Goal: Task Accomplishment & Management: Manage account settings

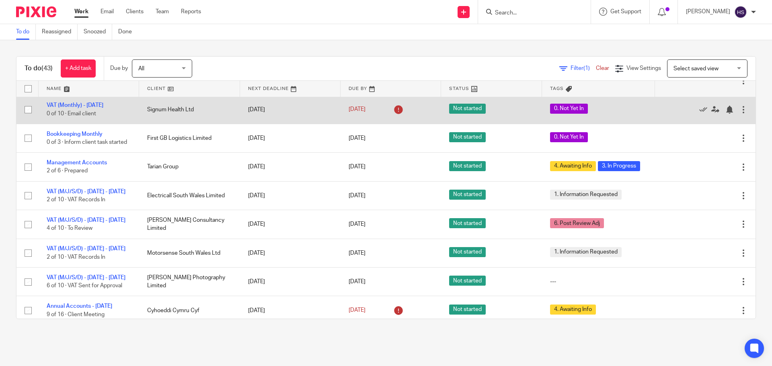
scroll to position [201, 0]
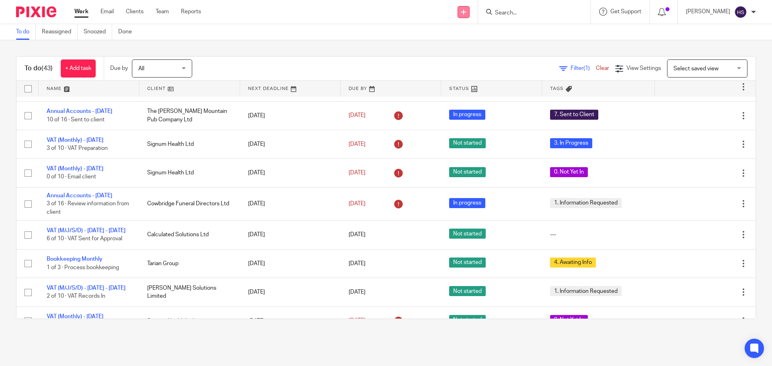
click at [463, 10] on link at bounding box center [463, 12] width 12 height 12
click at [464, 60] on link "Add client" at bounding box center [466, 61] width 49 height 12
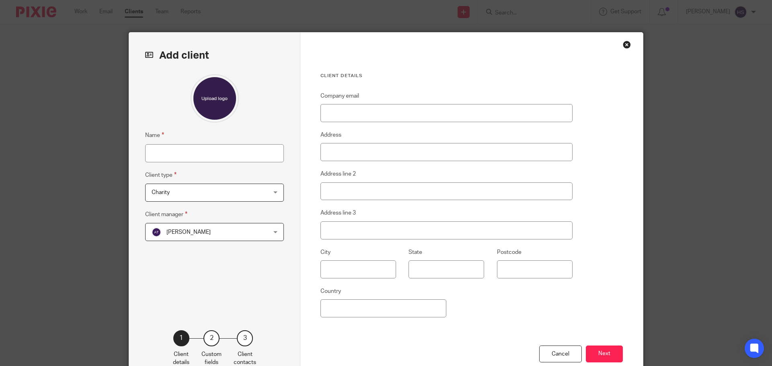
click at [177, 163] on div "Name Client type Charity Charity Charity Limited company Partnership Persons 6 …" at bounding box center [214, 189] width 139 height 231
click at [624, 47] on div "Close this dialog window" at bounding box center [626, 45] width 8 height 8
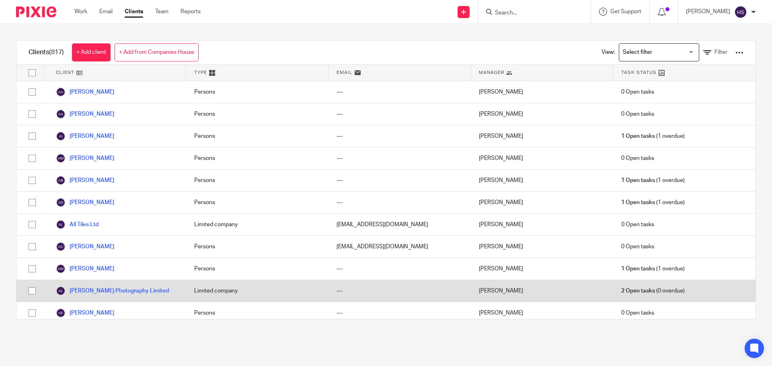
scroll to position [563, 0]
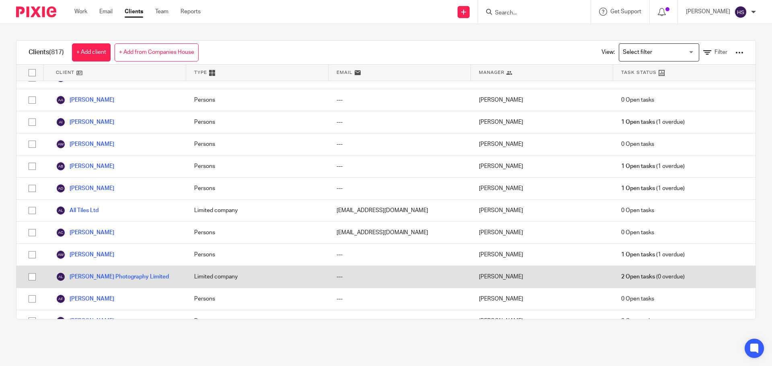
click at [104, 272] on link "Alyn Wallace Photography Limited" at bounding box center [112, 277] width 113 height 10
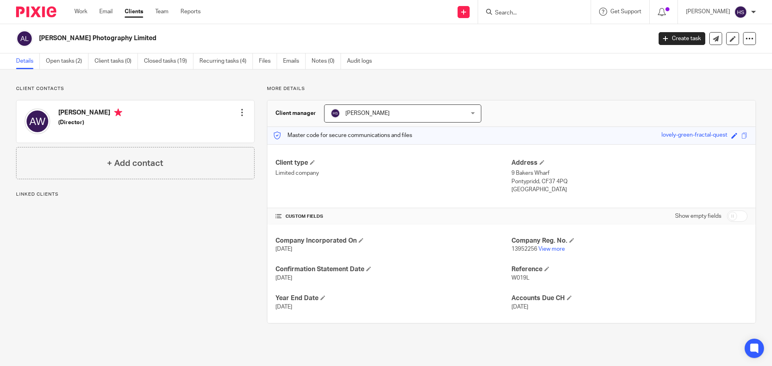
click at [751, 39] on div "Alyn Wallace Photography Limited Create task Update from Companies House Export…" at bounding box center [386, 38] width 772 height 29
click at [747, 38] on icon at bounding box center [749, 39] width 8 height 8
click at [703, 59] on link "Update from Companies House" at bounding box center [699, 59] width 89 height 12
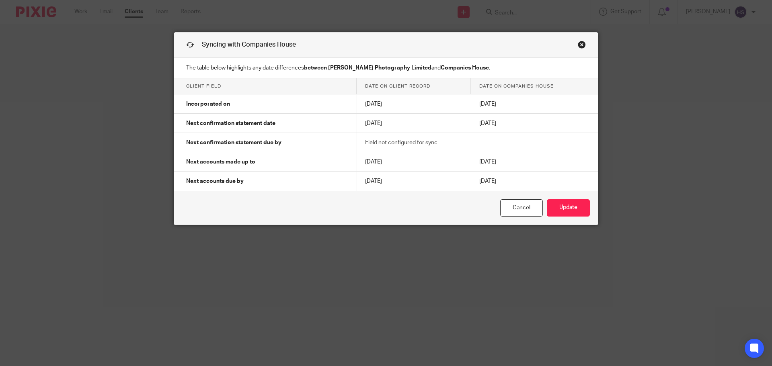
click at [436, 139] on td "Field not configured for sync" at bounding box center [477, 142] width 241 height 19
click at [574, 208] on button "Update" at bounding box center [568, 207] width 43 height 17
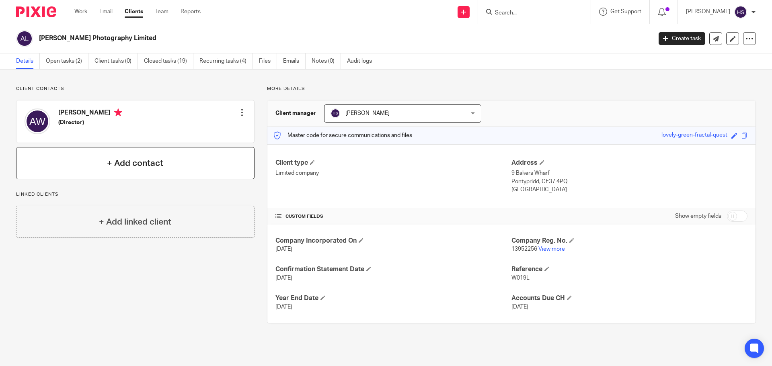
click at [127, 154] on div "+ Add contact" at bounding box center [135, 163] width 238 height 32
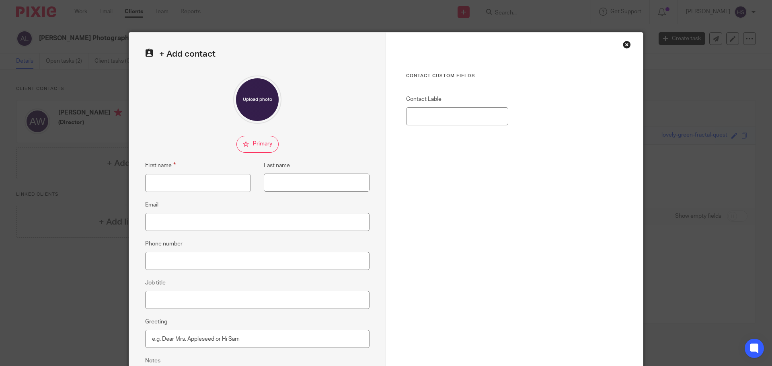
click at [622, 46] on div "Close this dialog window" at bounding box center [626, 45] width 8 height 8
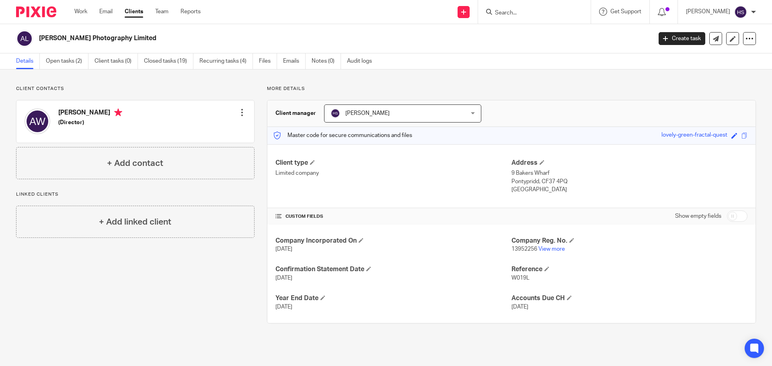
click at [511, 10] on input "Search" at bounding box center [530, 13] width 72 height 7
click at [142, 223] on h4 "+ Add linked client" at bounding box center [135, 222] width 72 height 12
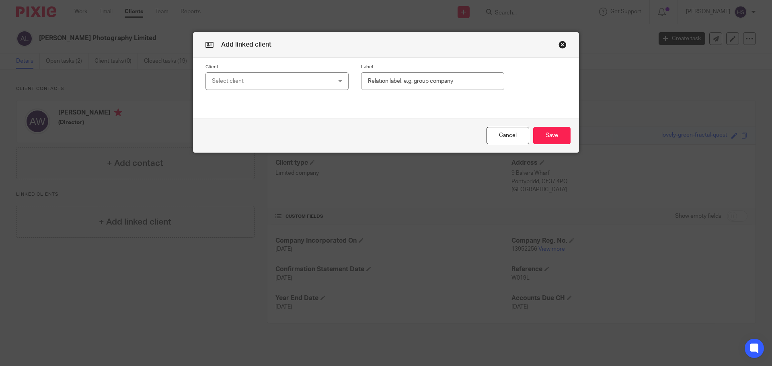
click at [237, 84] on div "Select client" at bounding box center [266, 81] width 109 height 17
click at [493, 141] on button "Cancel" at bounding box center [507, 135] width 43 height 17
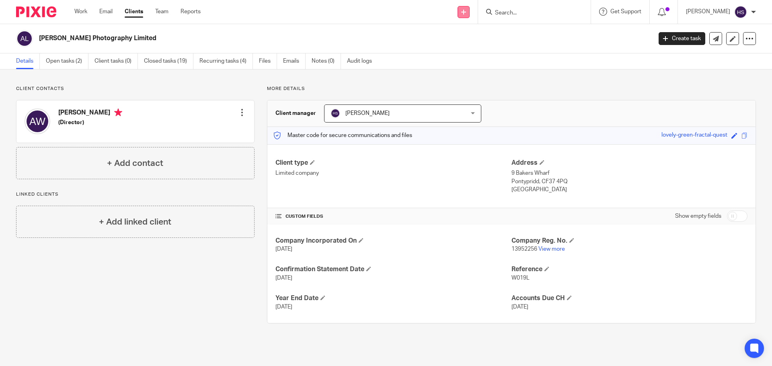
click at [465, 13] on icon at bounding box center [463, 12] width 5 height 5
click at [459, 61] on link "Add client" at bounding box center [466, 61] width 49 height 12
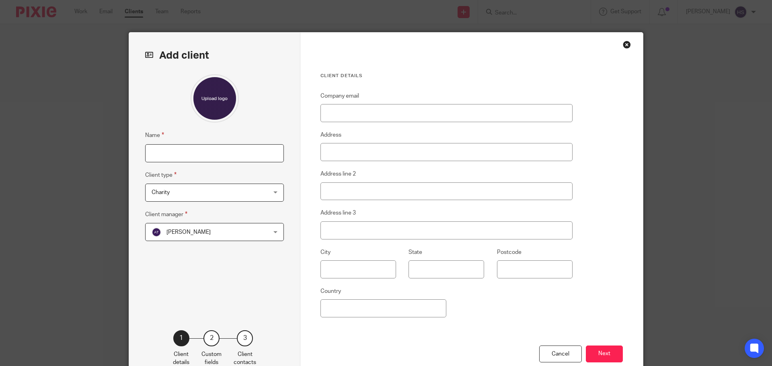
click at [183, 156] on input "Name" at bounding box center [214, 153] width 139 height 18
type input "[PERSON_NAME]"
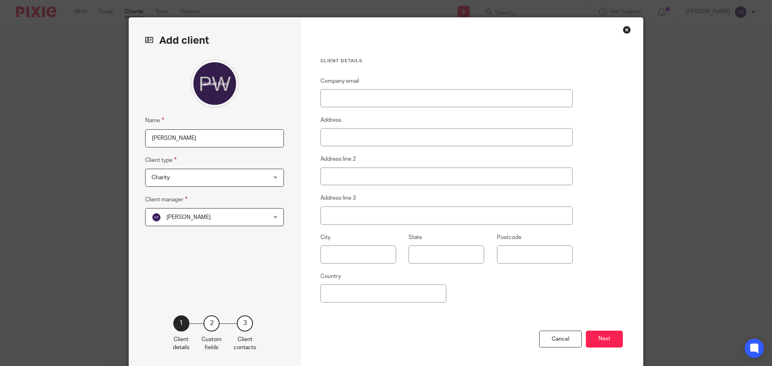
scroll to position [16, 0]
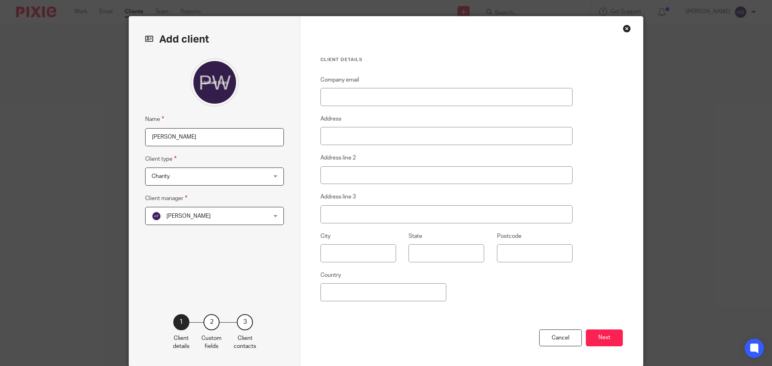
click at [244, 174] on span "Charity" at bounding box center [203, 176] width 105 height 17
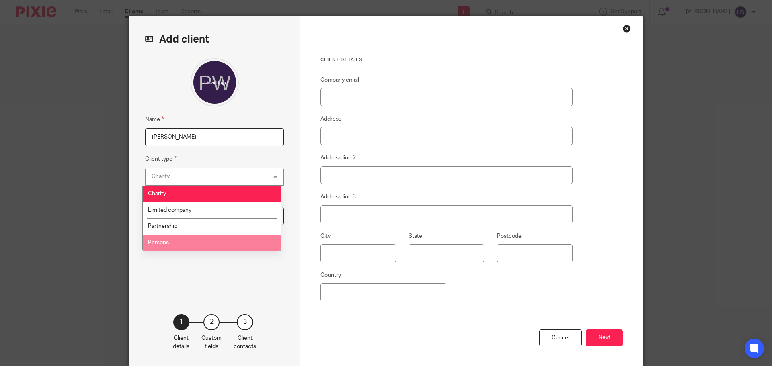
click at [167, 242] on span "Persons" at bounding box center [158, 243] width 21 height 6
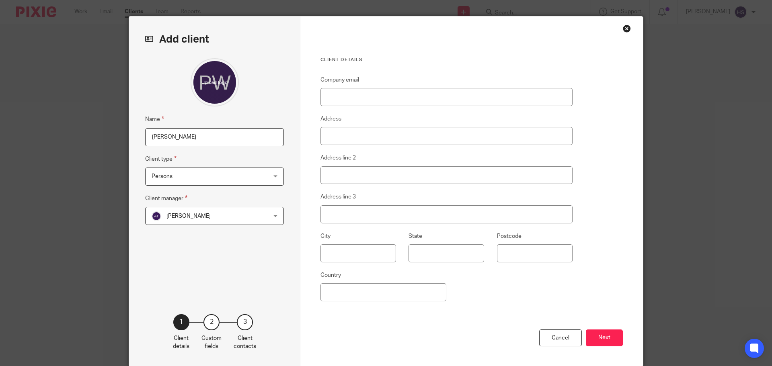
click at [181, 211] on span "[PERSON_NAME]" at bounding box center [203, 215] width 105 height 17
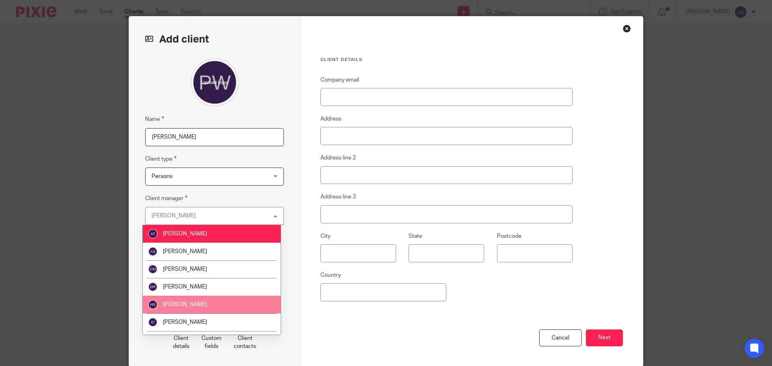
click at [190, 299] on li "[PERSON_NAME]" at bounding box center [212, 305] width 138 height 18
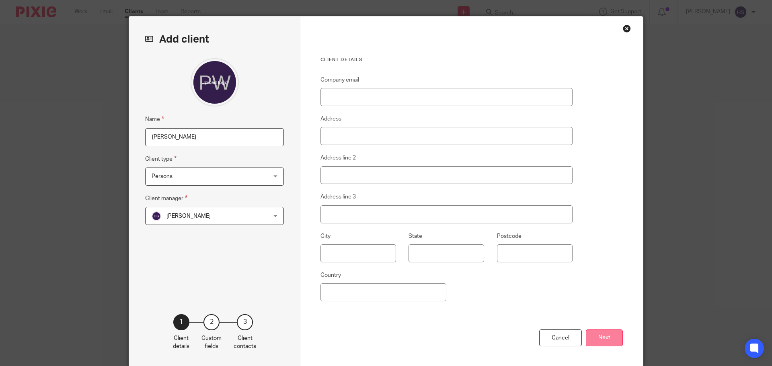
click at [594, 335] on button "Next" at bounding box center [603, 338] width 37 height 17
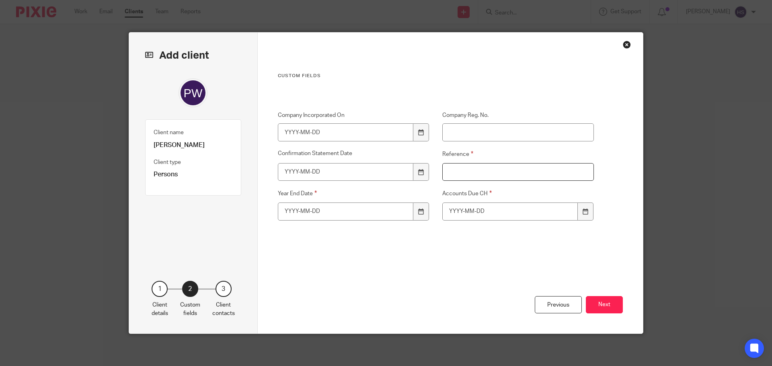
click at [454, 170] on input "Reference" at bounding box center [518, 172] width 152 height 18
click at [473, 168] on input "Reference" at bounding box center [518, 172] width 152 height 18
type input "W019A"
click at [317, 203] on input "Year End Date" at bounding box center [346, 212] width 136 height 18
type input "2025-04-05"
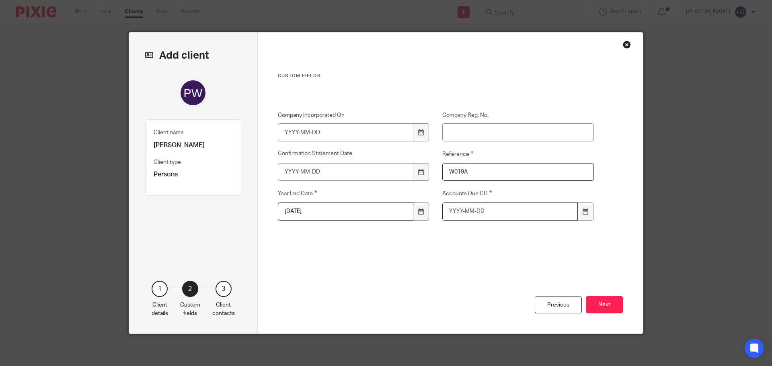
click at [490, 209] on input "Accounts Due CH" at bounding box center [510, 212] width 136 height 18
type input "2026-01-31"
click at [485, 243] on div "Company Incorporated On Company Reg. No. Confirmation Statement Date Reference …" at bounding box center [429, 179] width 329 height 137
click at [609, 305] on button "Next" at bounding box center [603, 304] width 37 height 17
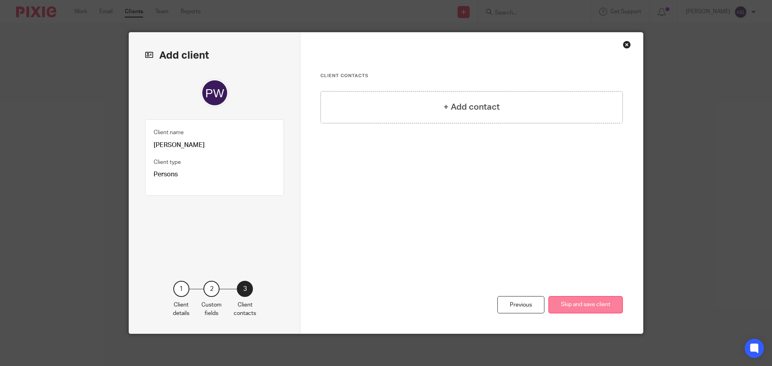
click at [591, 305] on button "Skip and save client" at bounding box center [585, 304] width 74 height 17
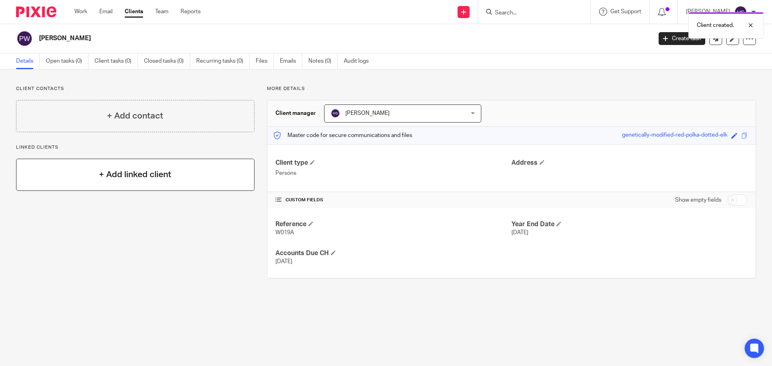
click at [99, 175] on h4 "+ Add linked client" at bounding box center [135, 174] width 72 height 12
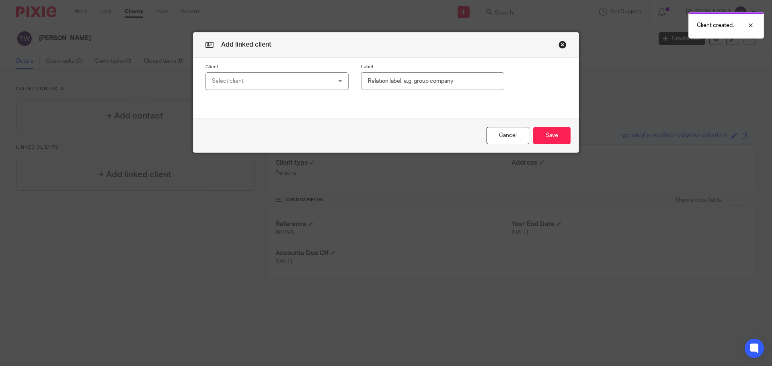
click at [277, 84] on div "Select client" at bounding box center [266, 81] width 109 height 17
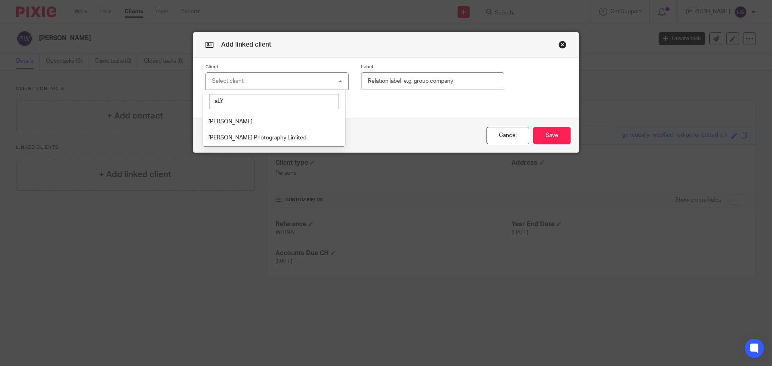
type input "aLYN"
click at [506, 136] on button "Cancel" at bounding box center [507, 135] width 43 height 17
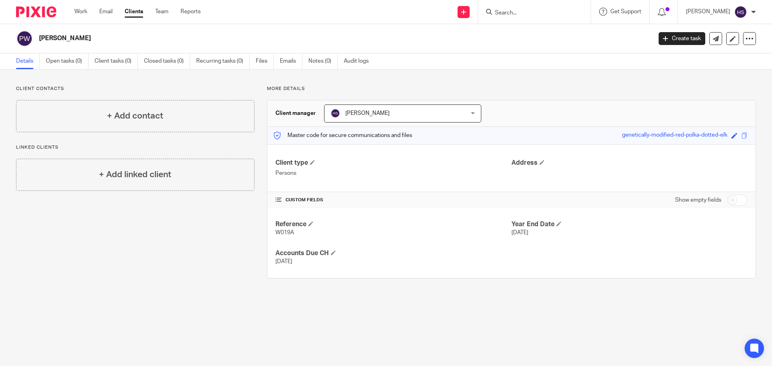
click at [512, 10] on input "Search" at bounding box center [530, 13] width 72 height 7
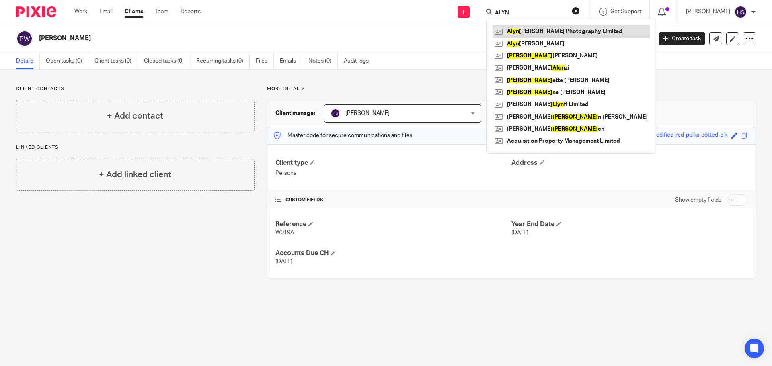
type input "ALYN"
click at [130, 254] on div "Client contacts + Add contact Linked clients + Add linked client" at bounding box center [129, 182] width 251 height 193
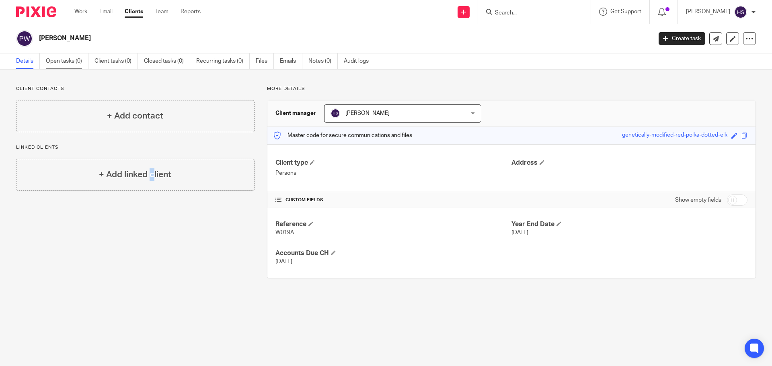
click at [57, 63] on link "Open tasks (0)" at bounding box center [67, 61] width 43 height 16
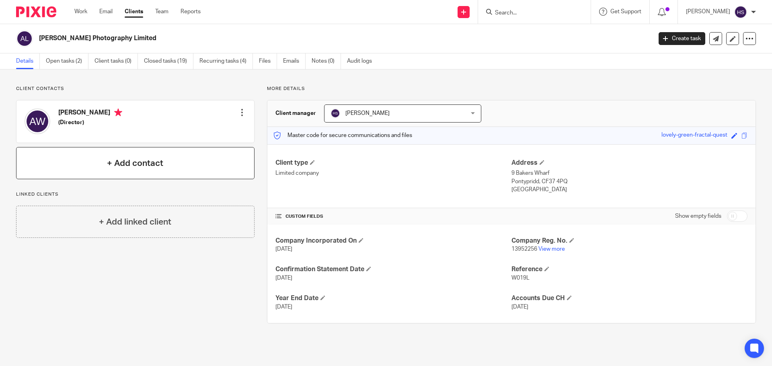
click at [134, 174] on div "+ Add contact" at bounding box center [135, 163] width 238 height 32
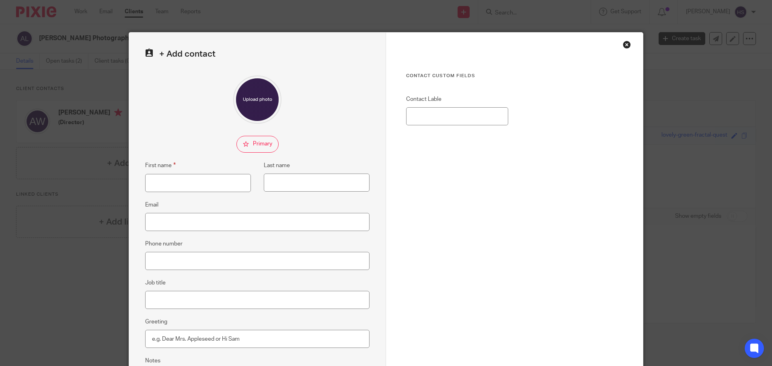
click at [622, 43] on div "Close this dialog window" at bounding box center [626, 45] width 8 height 8
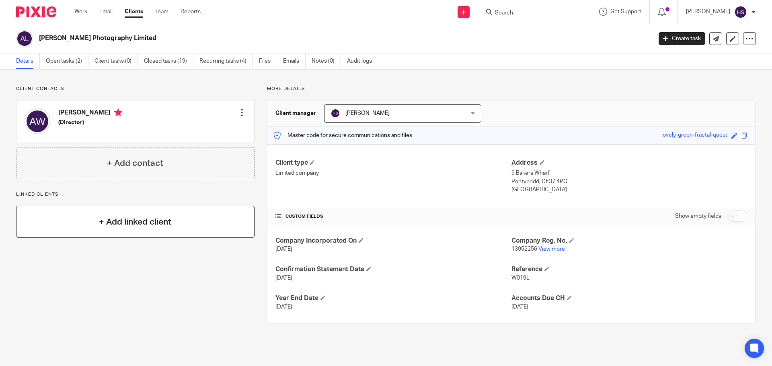
click at [117, 226] on h4 "+ Add linked client" at bounding box center [135, 222] width 72 height 12
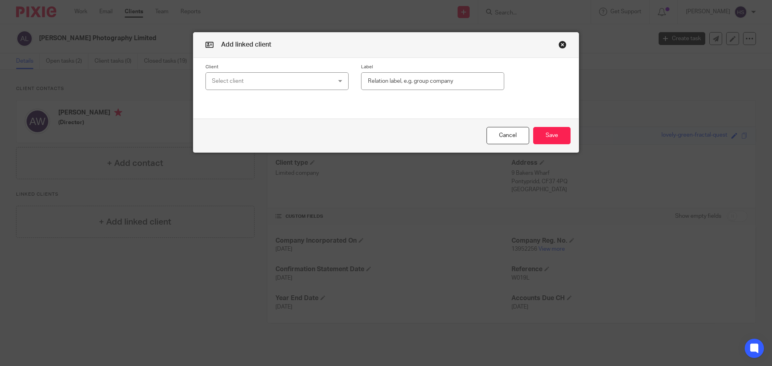
click at [318, 82] on div "Select client" at bounding box center [276, 81] width 143 height 18
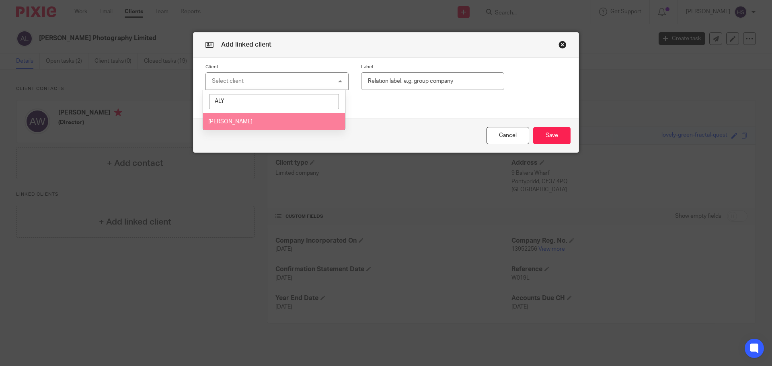
type input "ALY"
click at [258, 120] on li "[PERSON_NAME]" at bounding box center [274, 121] width 142 height 16
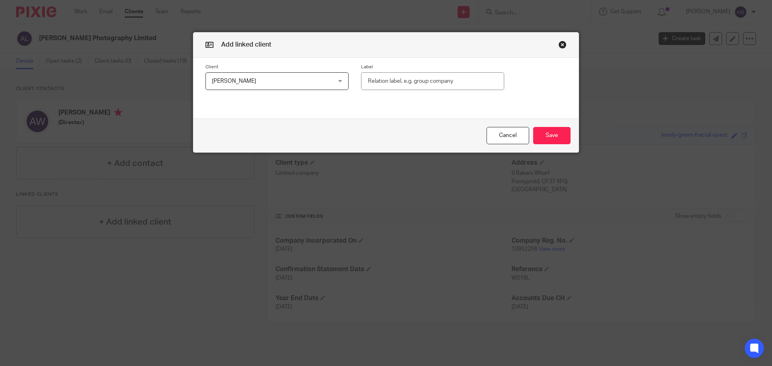
click at [393, 77] on input "text" at bounding box center [432, 81] width 143 height 18
type input "Director"
click at [291, 81] on span "[PERSON_NAME]" at bounding box center [266, 81] width 109 height 17
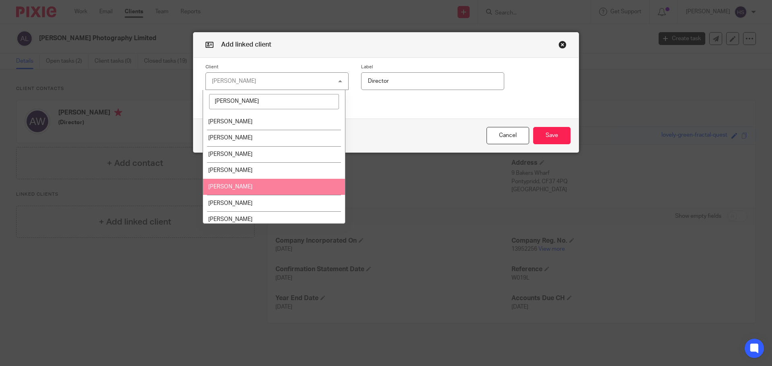
type input "paul"
click at [245, 181] on li "[PERSON_NAME]" at bounding box center [274, 187] width 142 height 16
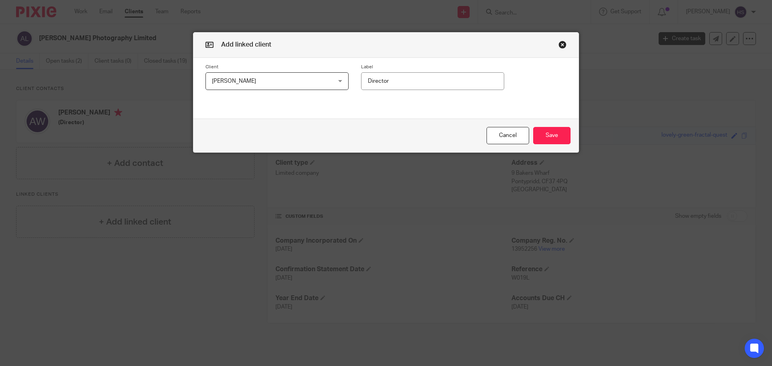
click at [250, 120] on div "Cancel Save" at bounding box center [385, 136] width 385 height 34
click at [550, 134] on button "Save" at bounding box center [551, 135] width 37 height 17
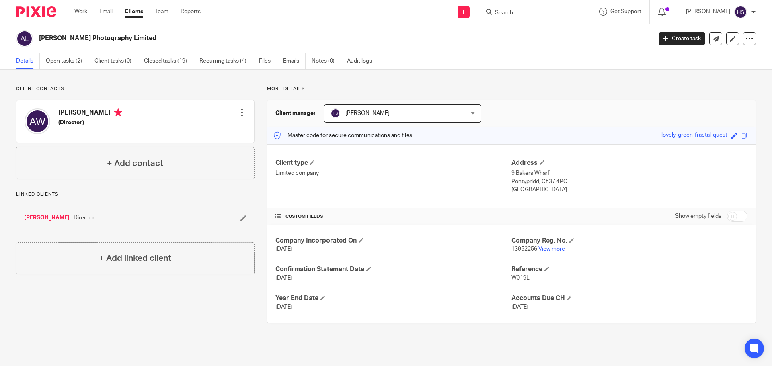
click at [76, 115] on h4 "[PERSON_NAME]" at bounding box center [90, 113] width 64 height 10
click at [238, 108] on div "Edit contact Create client from contact Export data Delete contact" at bounding box center [242, 112] width 8 height 16
click at [241, 112] on div at bounding box center [242, 112] width 8 height 8
click at [179, 132] on link "Edit contact" at bounding box center [204, 131] width 77 height 12
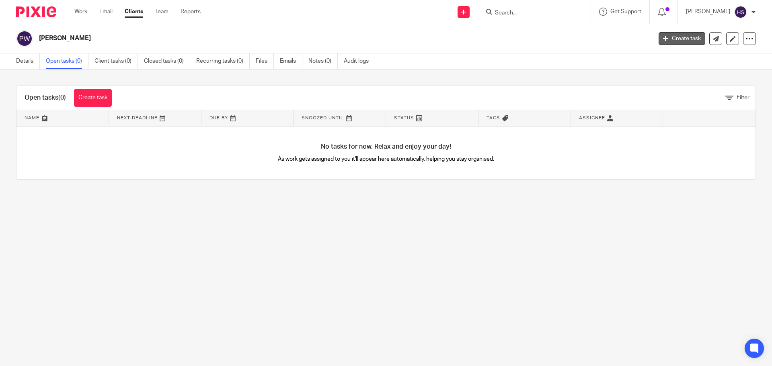
click at [668, 38] on link "Create task" at bounding box center [681, 38] width 47 height 13
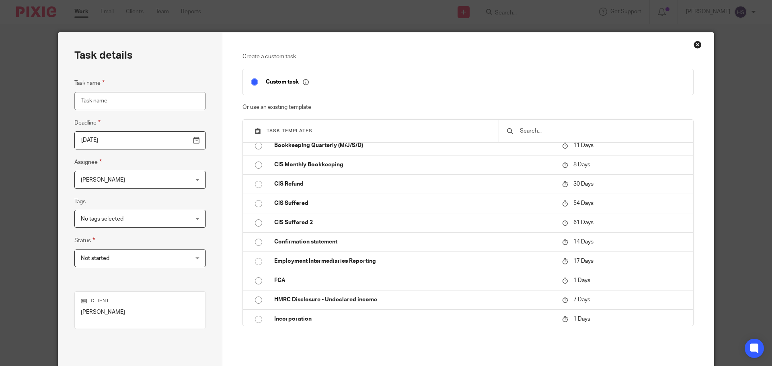
scroll to position [201, 0]
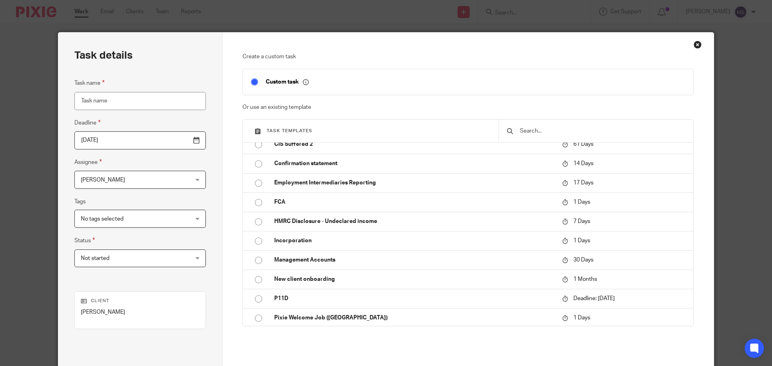
click at [696, 46] on div "Close this dialog window" at bounding box center [697, 45] width 8 height 8
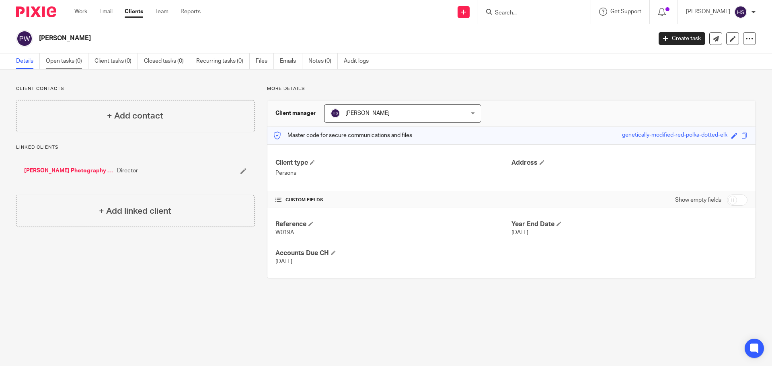
click at [63, 61] on link "Open tasks (0)" at bounding box center [67, 61] width 43 height 16
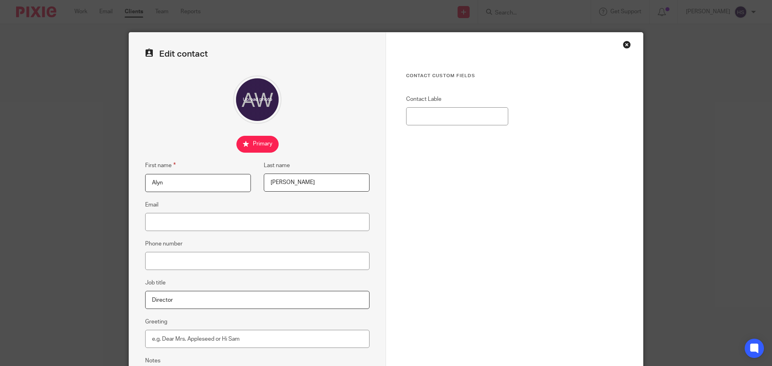
click at [622, 46] on div "Close this dialog window" at bounding box center [626, 45] width 8 height 8
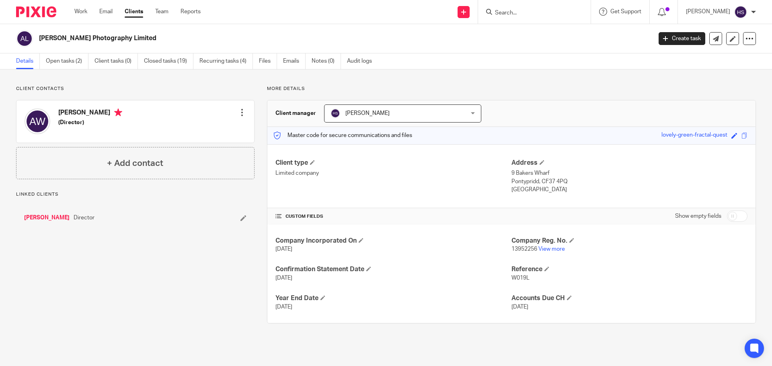
click at [57, 124] on div "[PERSON_NAME] (Director)" at bounding box center [74, 121] width 98 height 34
click at [81, 111] on h4 "[PERSON_NAME]" at bounding box center [90, 113] width 64 height 10
click at [506, 14] on input "Search" at bounding box center [530, 13] width 72 height 7
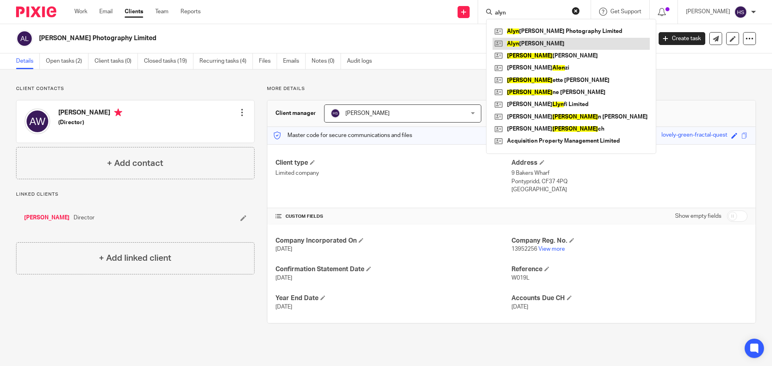
type input "alyn"
click at [530, 46] on link at bounding box center [570, 44] width 157 height 12
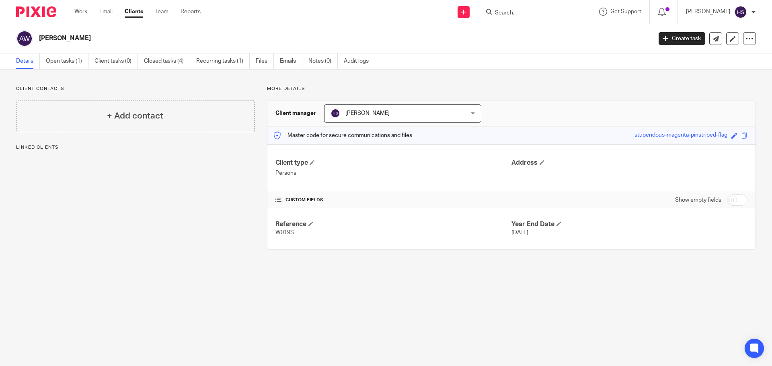
click at [53, 52] on div "[PERSON_NAME] Create task Update from Companies House Export data Merge Archive…" at bounding box center [386, 38] width 772 height 29
drag, startPoint x: 63, startPoint y: 68, endPoint x: 91, endPoint y: 78, distance: 29.1
click at [64, 68] on link "Open tasks (1)" at bounding box center [67, 61] width 43 height 16
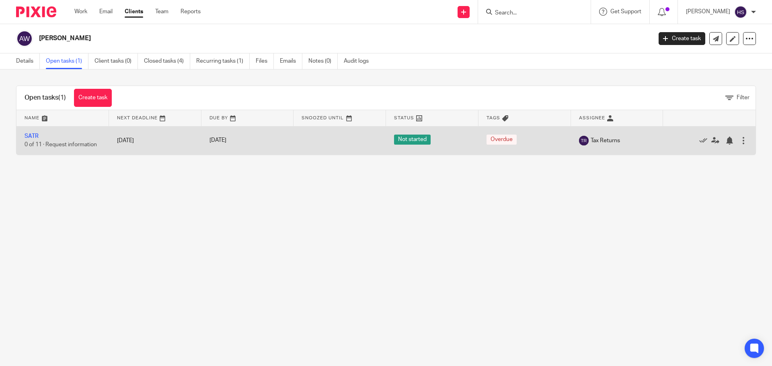
click at [34, 133] on td "SATR 0 of 11 · Request information" at bounding box center [62, 140] width 92 height 29
click at [33, 134] on link "SATR" at bounding box center [32, 136] width 14 height 6
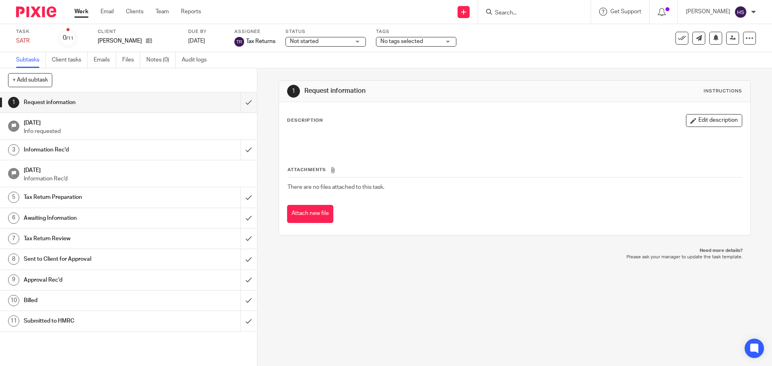
click at [48, 16] on img at bounding box center [36, 11] width 40 height 11
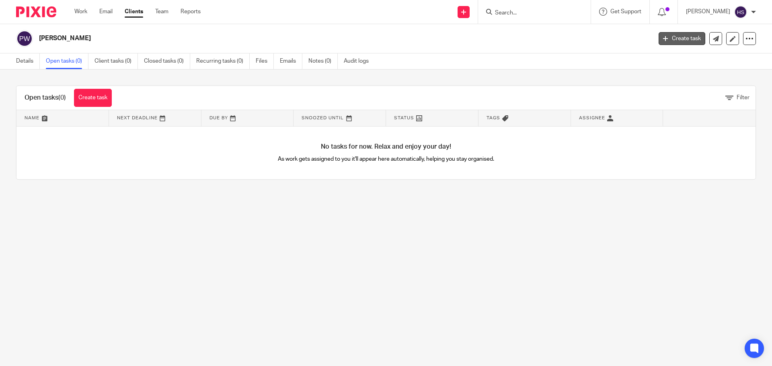
click at [681, 37] on link "Create task" at bounding box center [681, 38] width 47 height 13
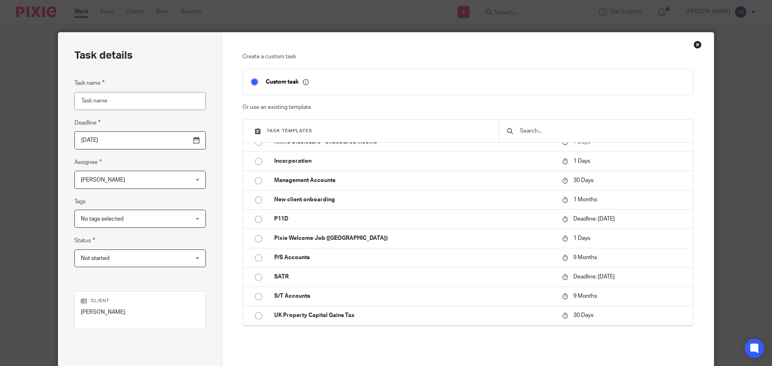
scroll to position [362, 0]
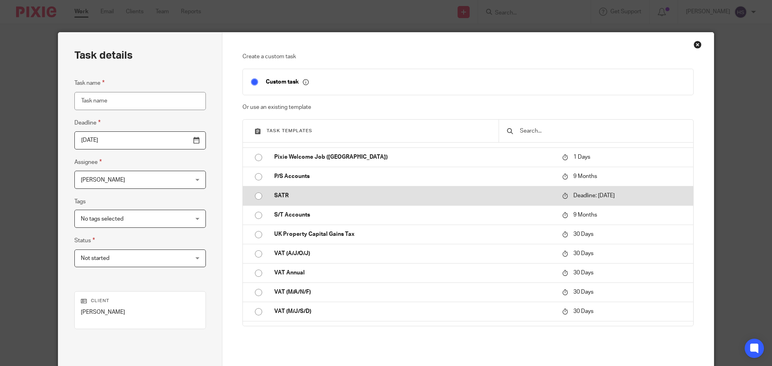
click at [308, 194] on p "SATR" at bounding box center [414, 196] width 280 height 8
type input "[DATE]"
type input "SATR"
checkbox input "false"
radio input "true"
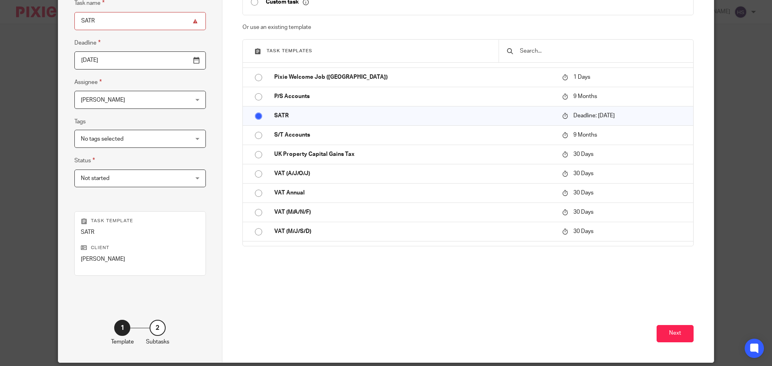
scroll to position [80, 0]
click at [673, 330] on button "Next" at bounding box center [674, 333] width 37 height 17
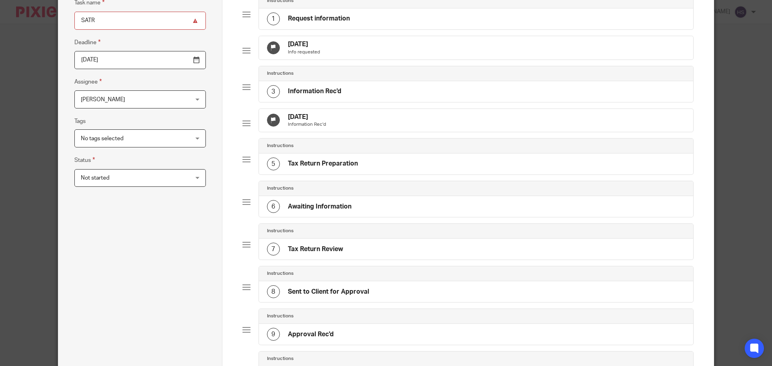
scroll to position [40, 0]
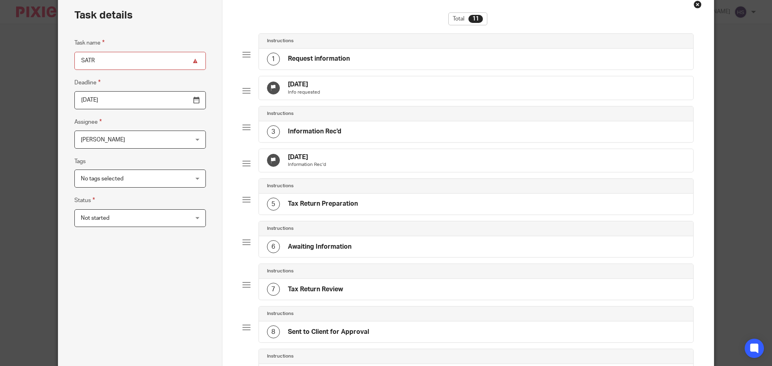
click at [333, 100] on div "12 Dec 2025 Info requested" at bounding box center [476, 87] width 434 height 23
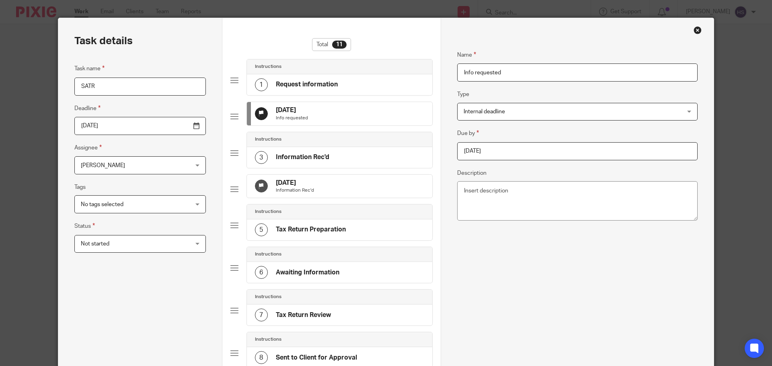
scroll to position [0, 0]
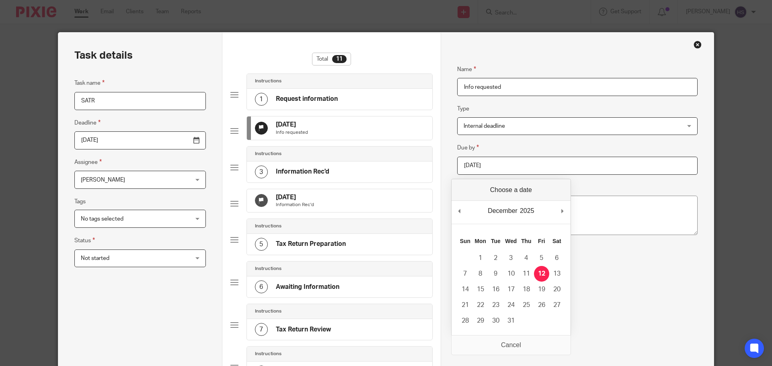
click at [526, 168] on input "2025-12-12" at bounding box center [577, 166] width 240 height 18
type input "2025-06-05"
click at [313, 213] on div "12 Jan 2026 Information Rec'd" at bounding box center [339, 200] width 185 height 23
click at [481, 168] on input "2026-01-12" at bounding box center [577, 166] width 240 height 18
type input "2025-07-05"
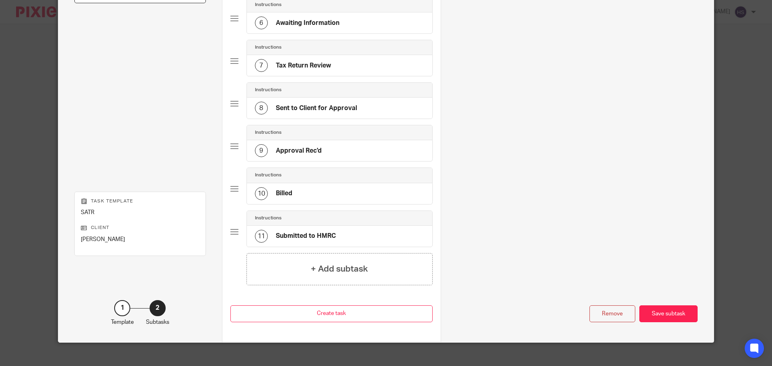
scroll to position [286, 0]
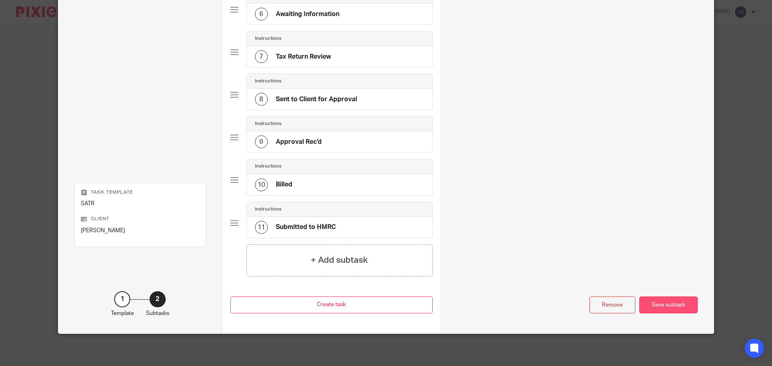
click at [674, 307] on div "Save subtask" at bounding box center [668, 305] width 58 height 17
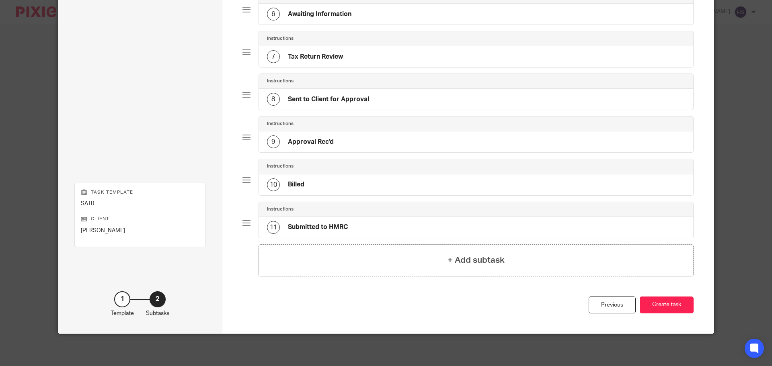
click at [674, 307] on button "Create task" at bounding box center [666, 305] width 54 height 17
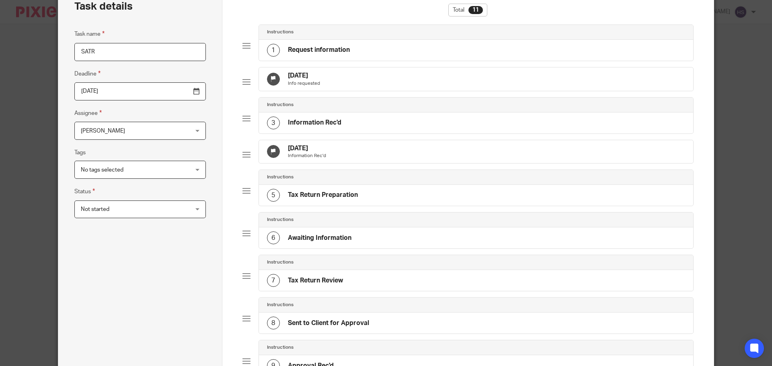
scroll to position [45, 0]
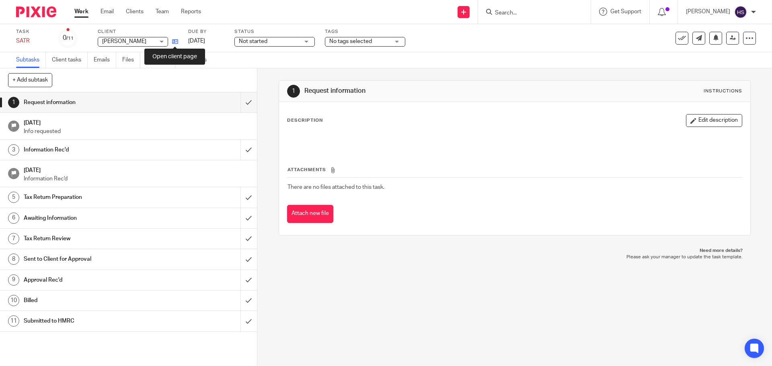
click at [177, 43] on icon at bounding box center [175, 42] width 6 height 6
click at [240, 106] on input "submit" at bounding box center [128, 102] width 257 height 20
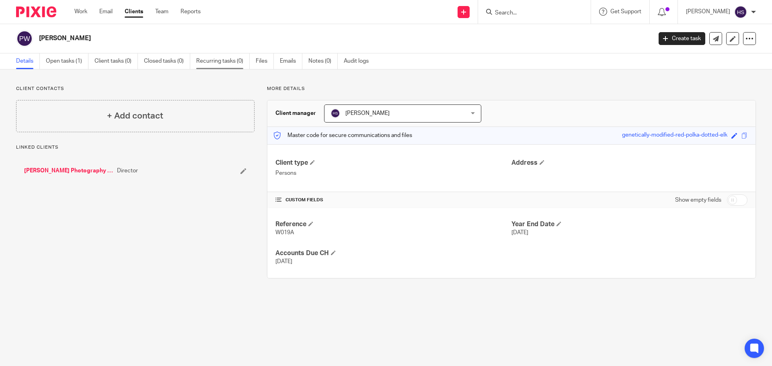
click at [212, 66] on link "Recurring tasks (0)" at bounding box center [222, 61] width 53 height 16
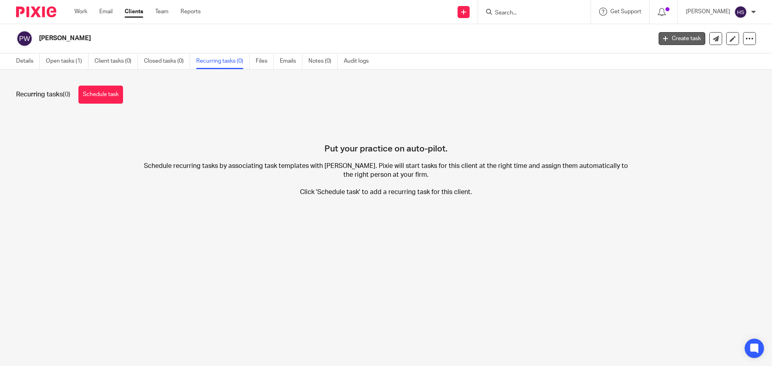
click at [665, 38] on link "Create task" at bounding box center [681, 38] width 47 height 13
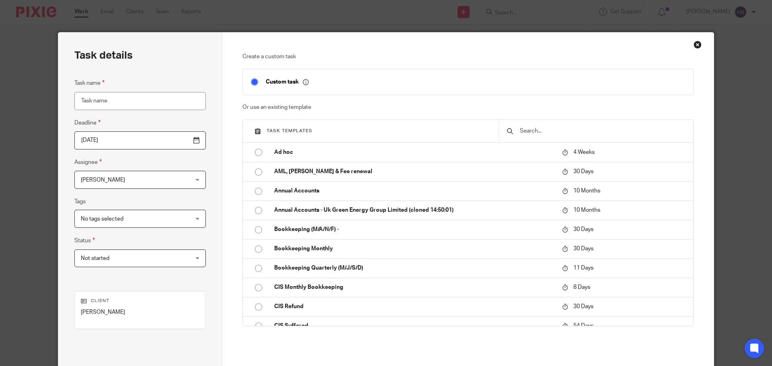
click at [134, 256] on span "Not started" at bounding box center [131, 258] width 100 height 17
click at [695, 45] on div "Close this dialog window" at bounding box center [697, 45] width 8 height 8
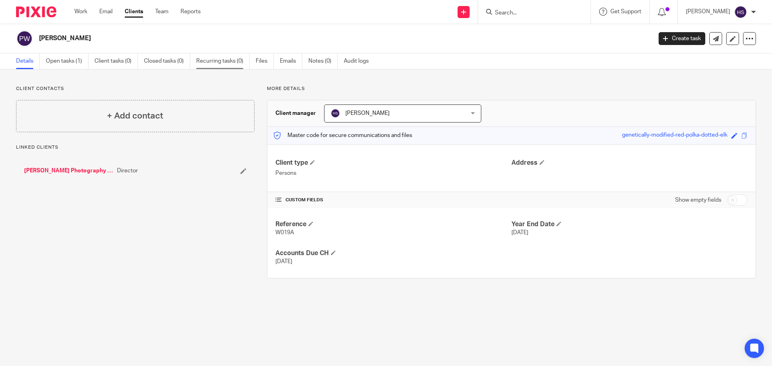
click at [219, 62] on link "Recurring tasks (0)" at bounding box center [222, 61] width 53 height 16
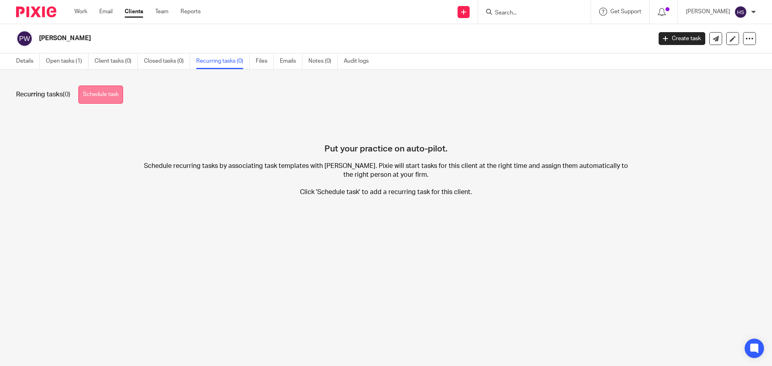
click at [100, 92] on link "Schedule task" at bounding box center [100, 95] width 45 height 18
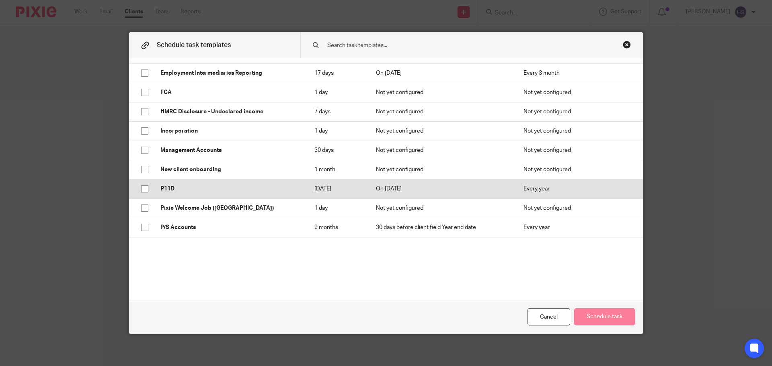
scroll to position [281, 0]
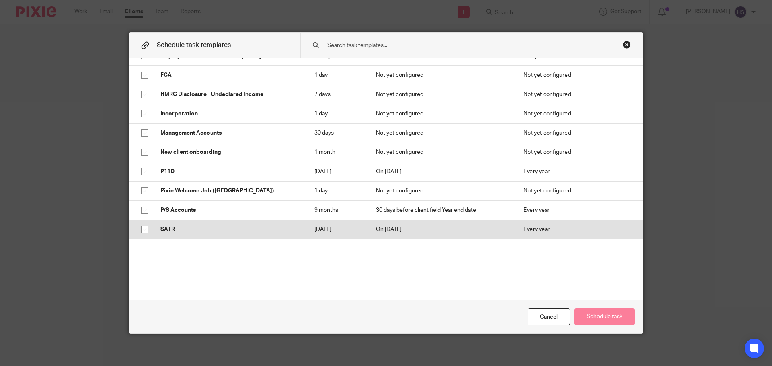
click at [199, 223] on td "SATR" at bounding box center [229, 229] width 154 height 19
checkbox input "true"
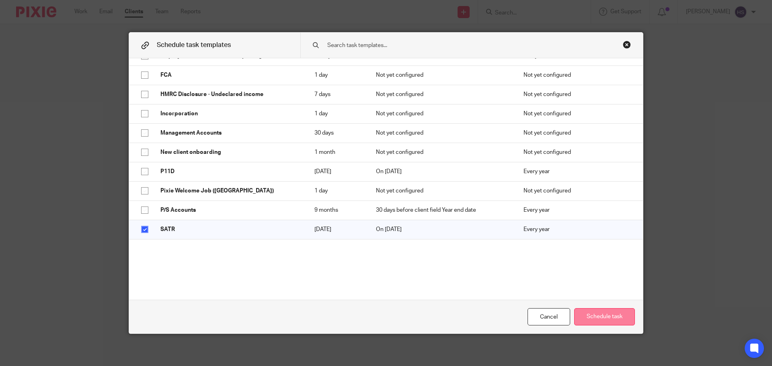
click at [597, 320] on button "Schedule task" at bounding box center [604, 316] width 61 height 17
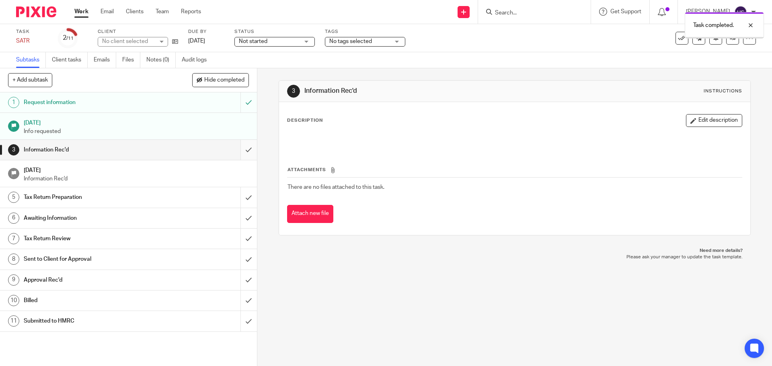
click at [237, 146] on input "submit" at bounding box center [128, 150] width 257 height 20
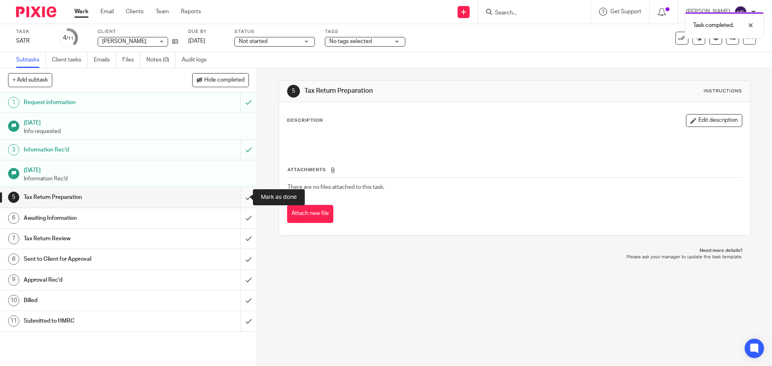
click at [236, 193] on input "submit" at bounding box center [128, 197] width 257 height 20
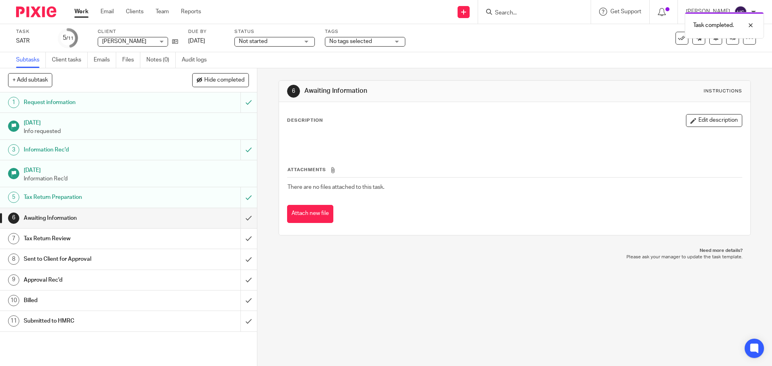
click at [357, 42] on span "No tags selected" at bounding box center [350, 42] width 43 height 6
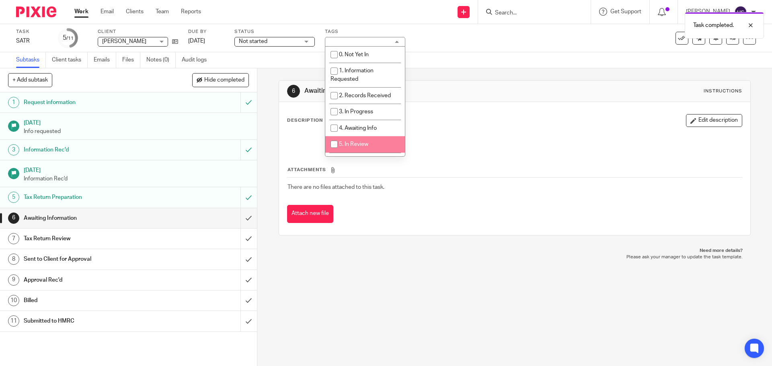
click at [375, 144] on li "5. In Review" at bounding box center [365, 144] width 80 height 16
checkbox input "true"
click at [484, 39] on div "Task SATR Save SATR 5 /11 Client Pauline Wallace Pauline Wallace No client sele…" at bounding box center [324, 38] width 616 height 19
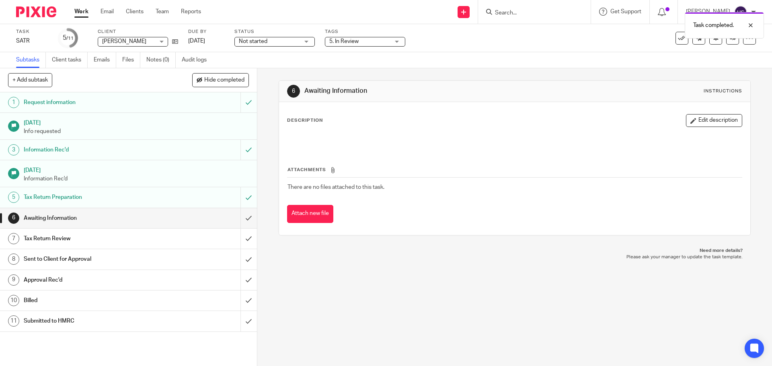
click at [384, 39] on span "5. In Review" at bounding box center [359, 41] width 60 height 8
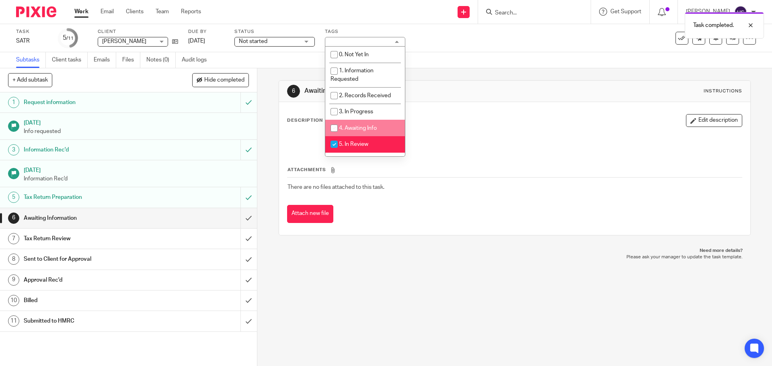
click at [383, 124] on li "4. Awaiting Info" at bounding box center [365, 128] width 80 height 16
checkbox input "true"
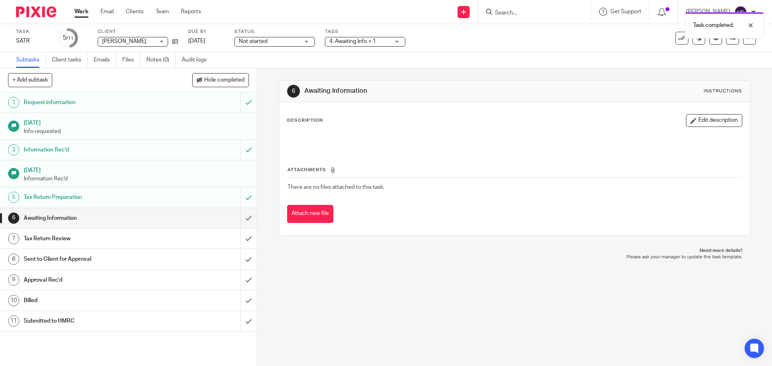
drag, startPoint x: 495, startPoint y: 55, endPoint x: 590, endPoint y: 44, distance: 95.1
click at [499, 55] on div "Subtasks Client tasks Emails Files Notes (0) Audit logs" at bounding box center [386, 60] width 772 height 16
click at [283, 39] on span "Not started" at bounding box center [269, 41] width 60 height 8
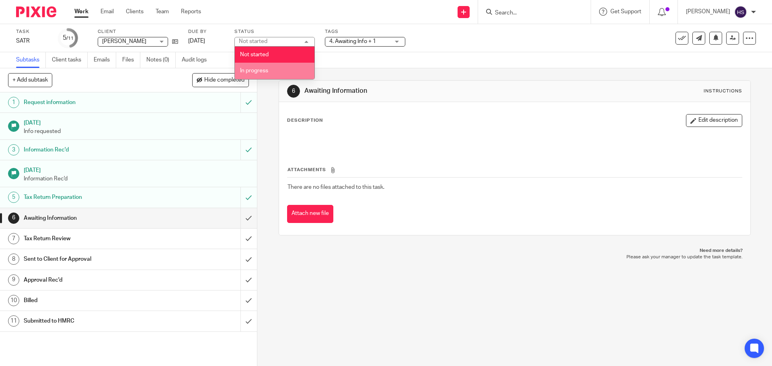
click at [275, 68] on li "In progress" at bounding box center [275, 71] width 80 height 16
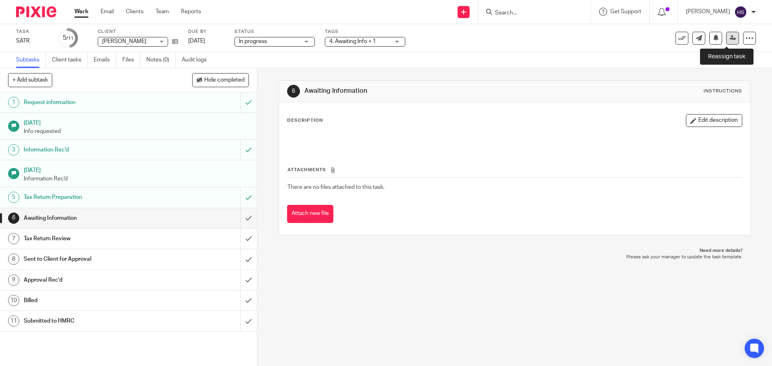
click at [729, 43] on link at bounding box center [732, 38] width 13 height 13
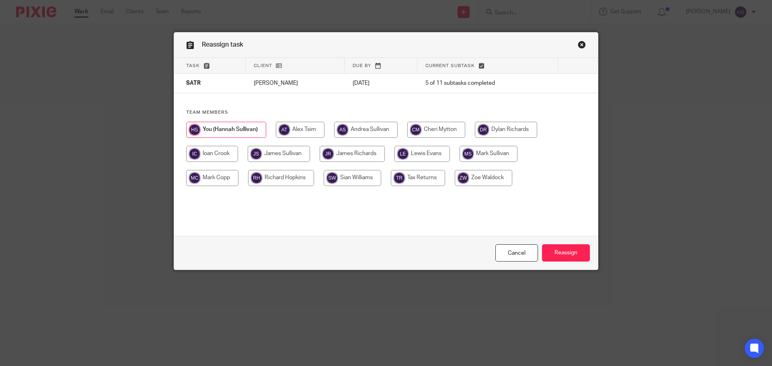
click at [266, 148] on input "radio" at bounding box center [279, 154] width 62 height 16
radio input "true"
click at [555, 256] on input "Reassign" at bounding box center [566, 252] width 48 height 17
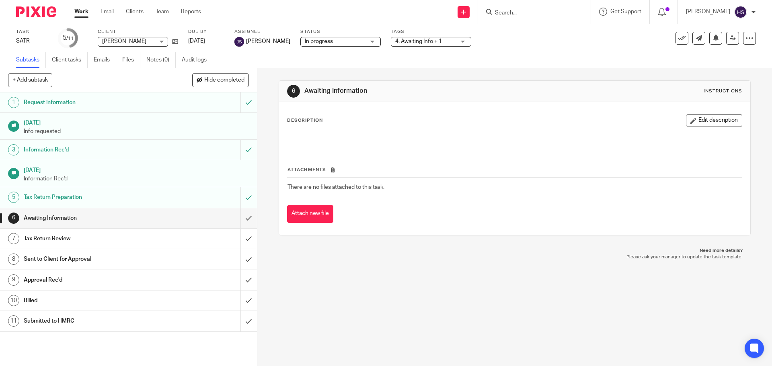
click at [29, 7] on img at bounding box center [36, 11] width 40 height 11
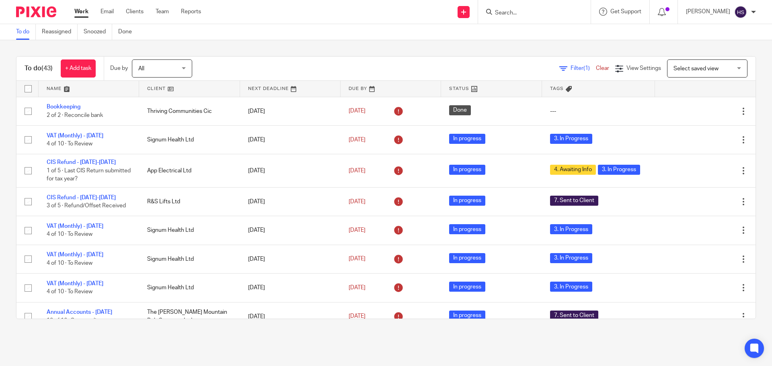
click at [666, 17] on div at bounding box center [663, 12] width 28 height 24
click at [665, 12] on icon at bounding box center [661, 12] width 8 height 8
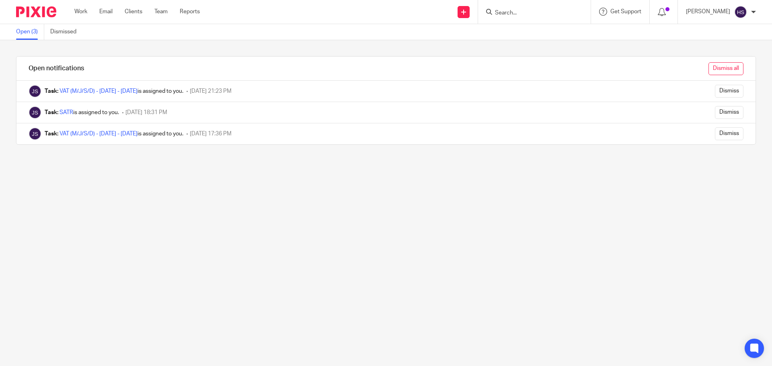
click at [708, 66] on input "Dismiss all" at bounding box center [725, 68] width 35 height 13
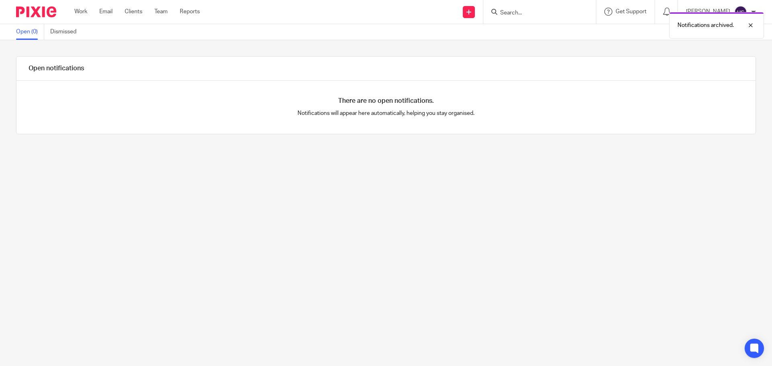
click at [34, 14] on img at bounding box center [36, 11] width 40 height 11
